Goal: Navigation & Orientation: Find specific page/section

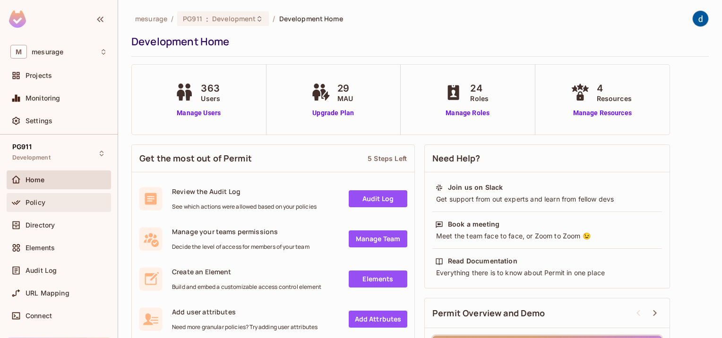
click at [52, 204] on div "Policy" at bounding box center [67, 203] width 82 height 8
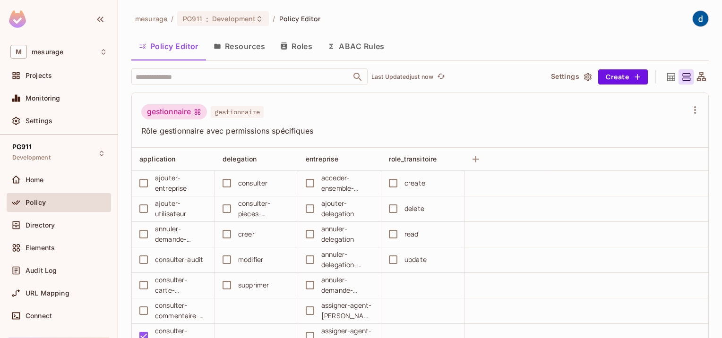
click at [250, 54] on button "Resources" at bounding box center [239, 46] width 67 height 24
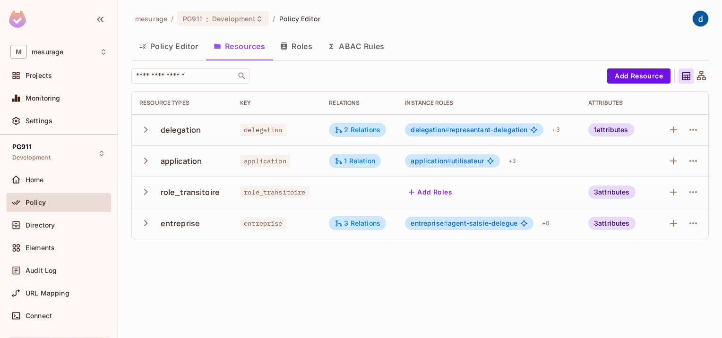
click at [302, 44] on button "Roles" at bounding box center [296, 46] width 47 height 24
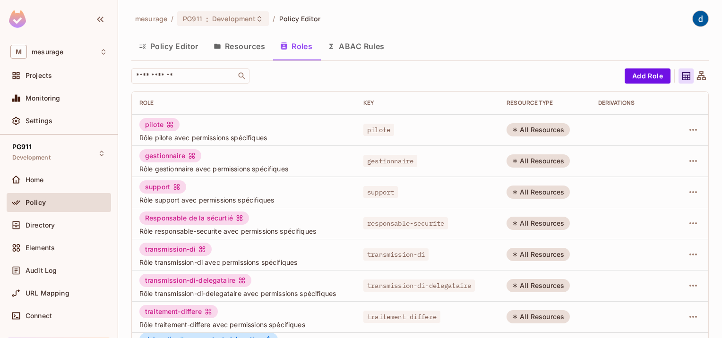
click at [367, 47] on button "ABAC Rules" at bounding box center [356, 46] width 72 height 24
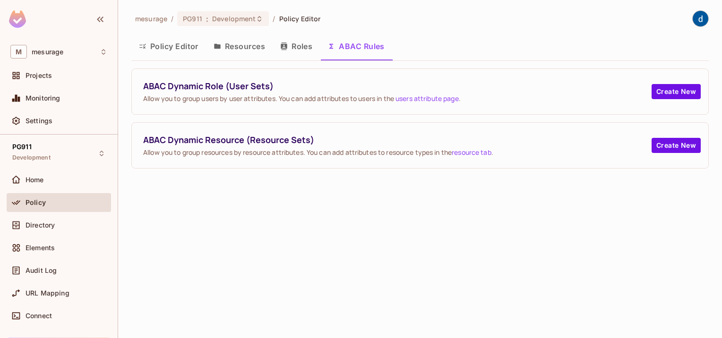
click at [286, 45] on icon "button" at bounding box center [284, 47] width 6 height 8
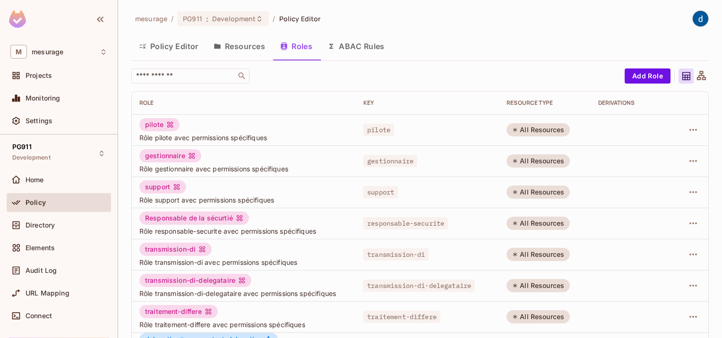
click at [697, 77] on icon at bounding box center [701, 75] width 9 height 9
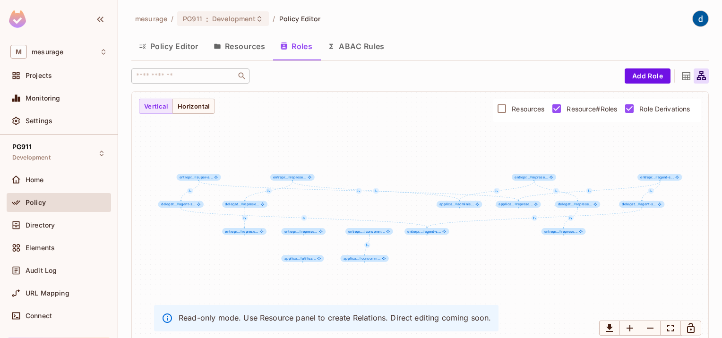
click at [683, 79] on icon at bounding box center [687, 76] width 12 height 12
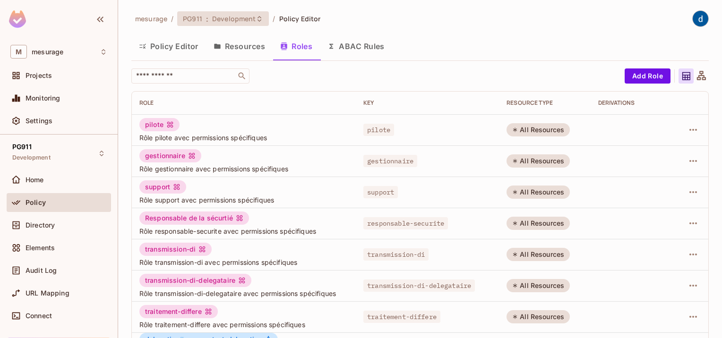
click at [221, 17] on span "Development" at bounding box center [233, 18] width 43 height 9
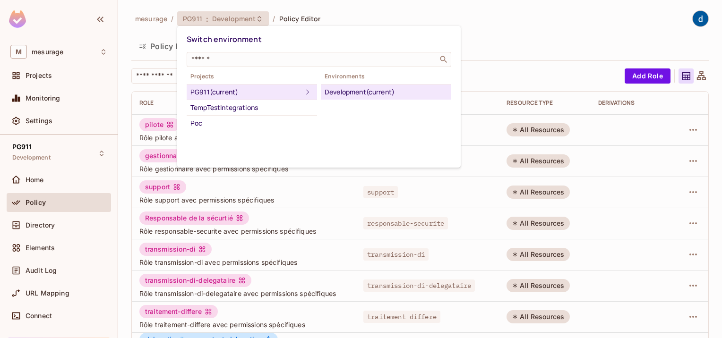
click at [152, 20] on div at bounding box center [361, 169] width 722 height 338
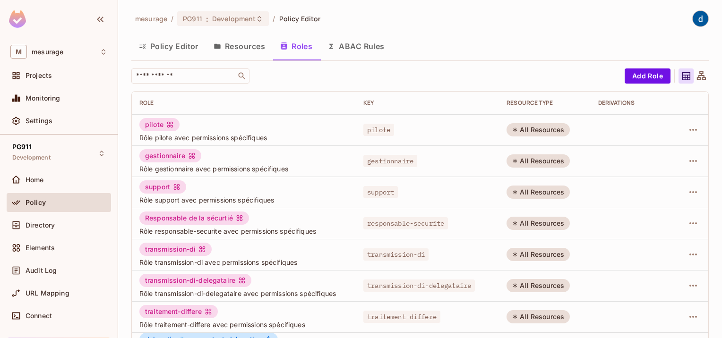
click at [180, 47] on button "Policy Editor" at bounding box center [168, 46] width 75 height 24
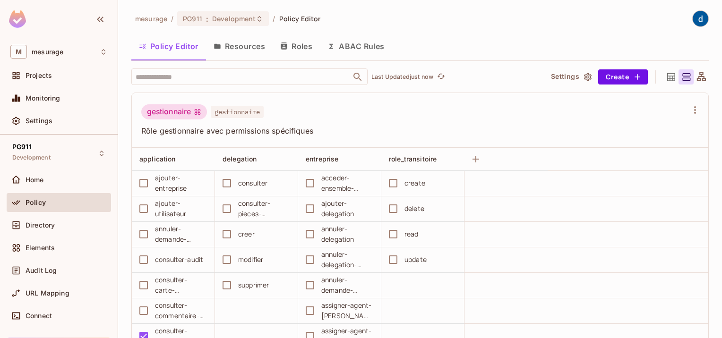
click at [238, 110] on span "gestionnaire" at bounding box center [237, 112] width 53 height 12
click at [222, 78] on input "text" at bounding box center [241, 77] width 216 height 17
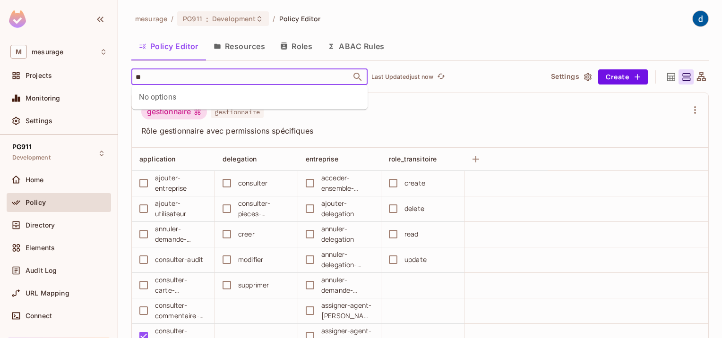
type input "*"
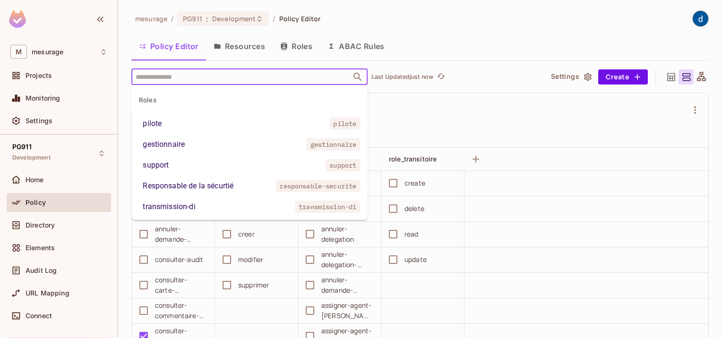
click at [508, 69] on div "​ Last Updated just now" at bounding box center [333, 77] width 404 height 17
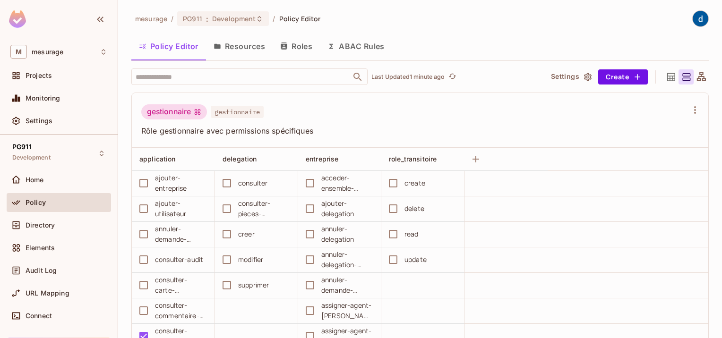
click at [457, 117] on div "gestionnaire gestionnaire" at bounding box center [414, 113] width 546 height 18
